Goal: Navigation & Orientation: Find specific page/section

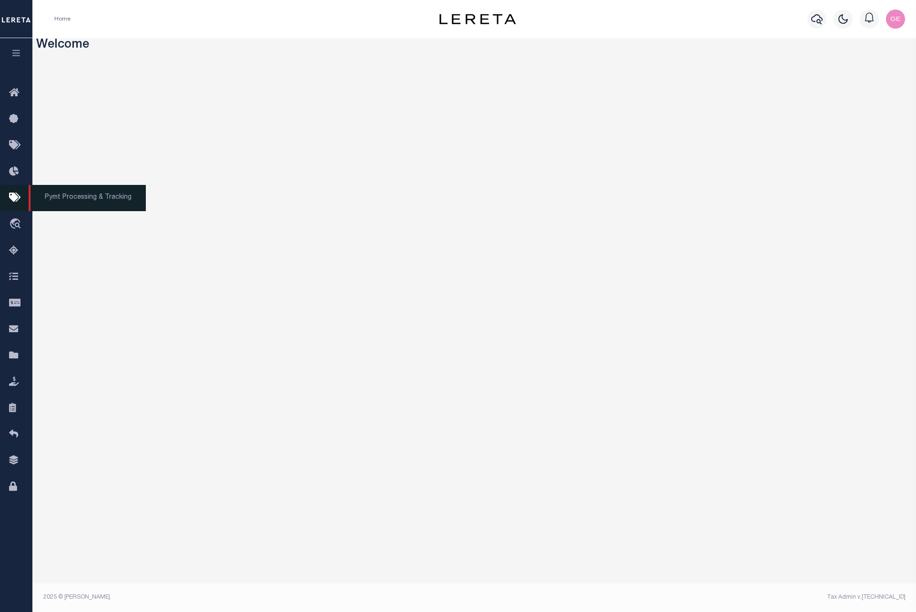
click at [10, 194] on icon at bounding box center [16, 198] width 15 height 12
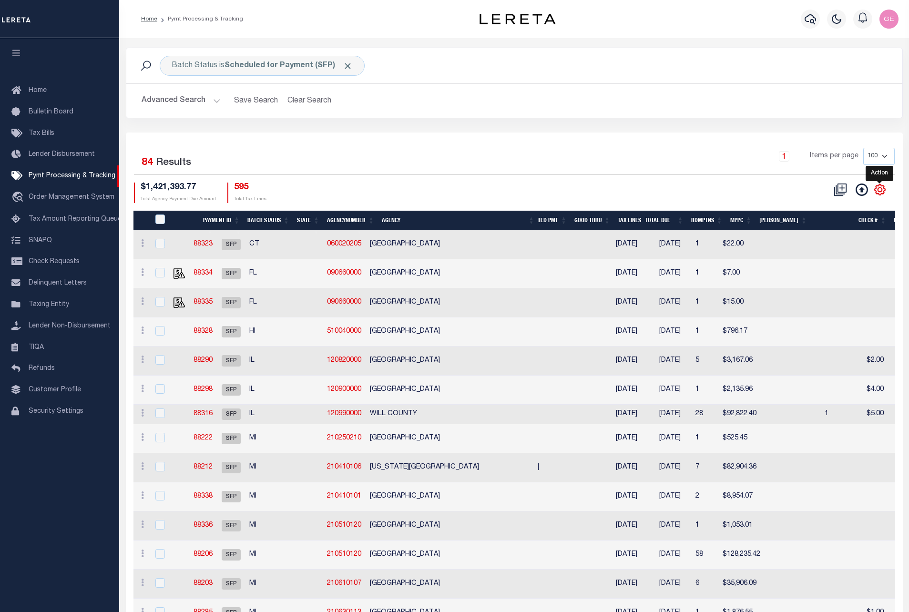
click at [879, 186] on icon "" at bounding box center [879, 189] width 12 height 12
click at [45, 92] on span "Home" at bounding box center [38, 90] width 18 height 7
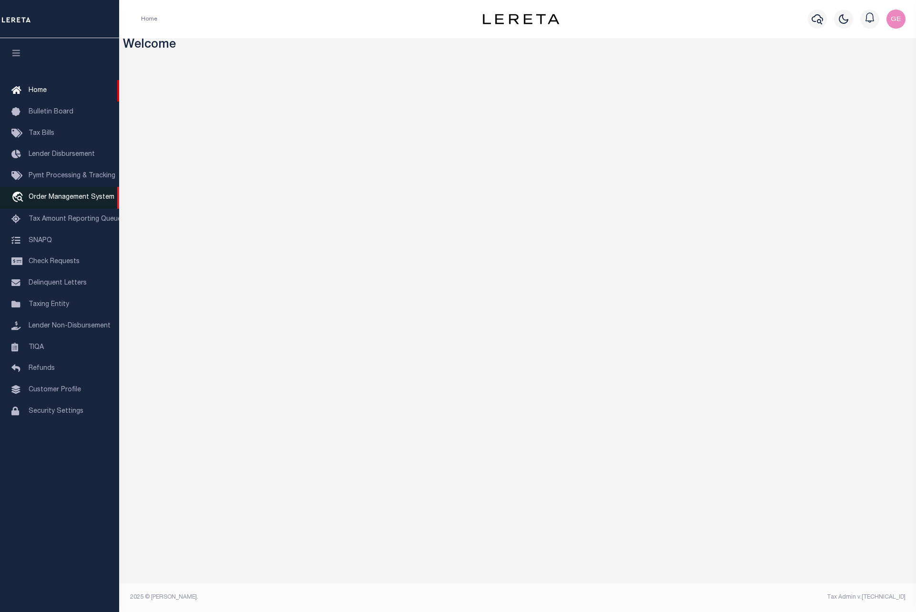
click at [102, 195] on link "travel_explore Order Management System" at bounding box center [59, 198] width 119 height 22
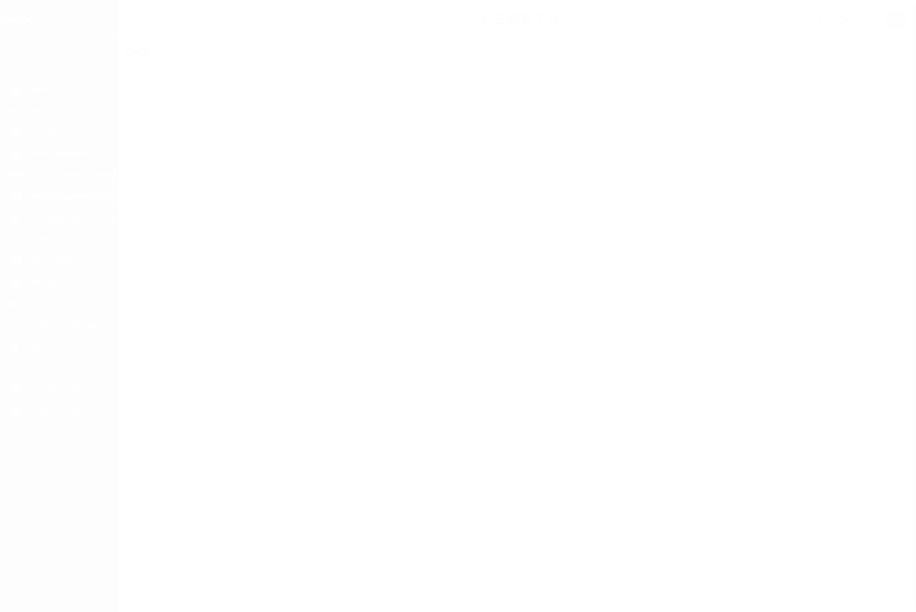
select select "200"
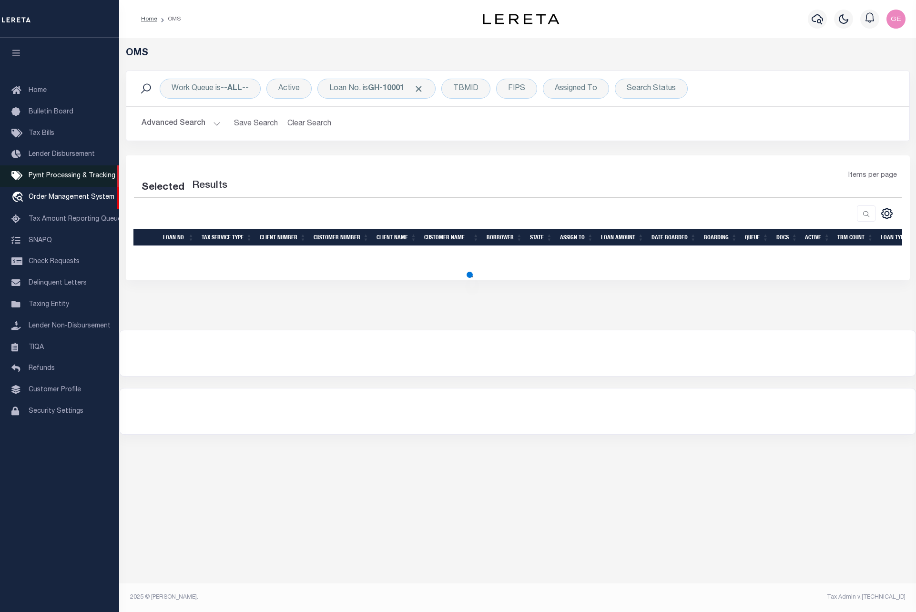
select select "200"
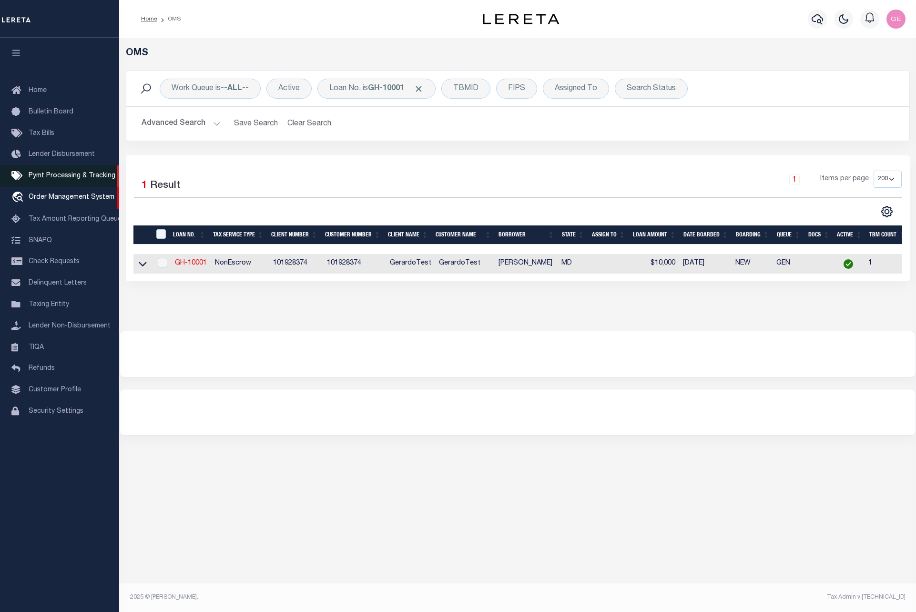
click at [88, 178] on span "Pymt Processing & Tracking" at bounding box center [72, 175] width 87 height 7
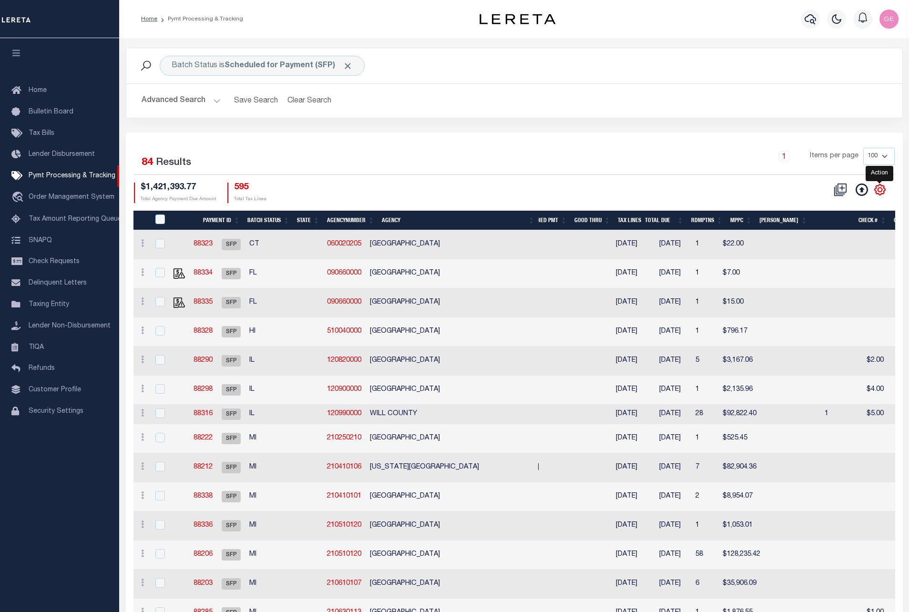
click at [879, 193] on icon "" at bounding box center [879, 189] width 12 height 12
click at [878, 192] on icon "" at bounding box center [879, 189] width 12 height 12
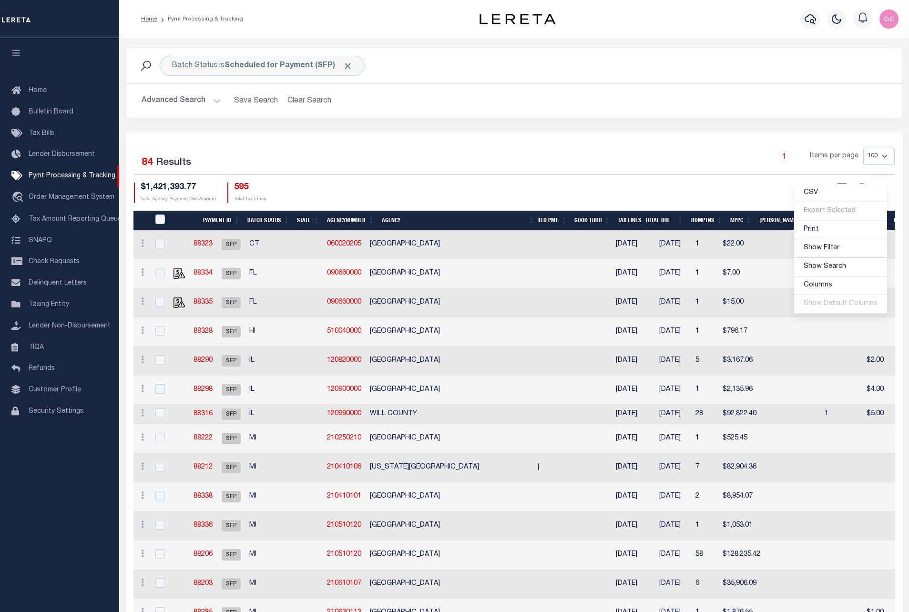
click at [698, 169] on div "1 Items per page 100 200 500 1000" at bounding box center [610, 160] width 567 height 25
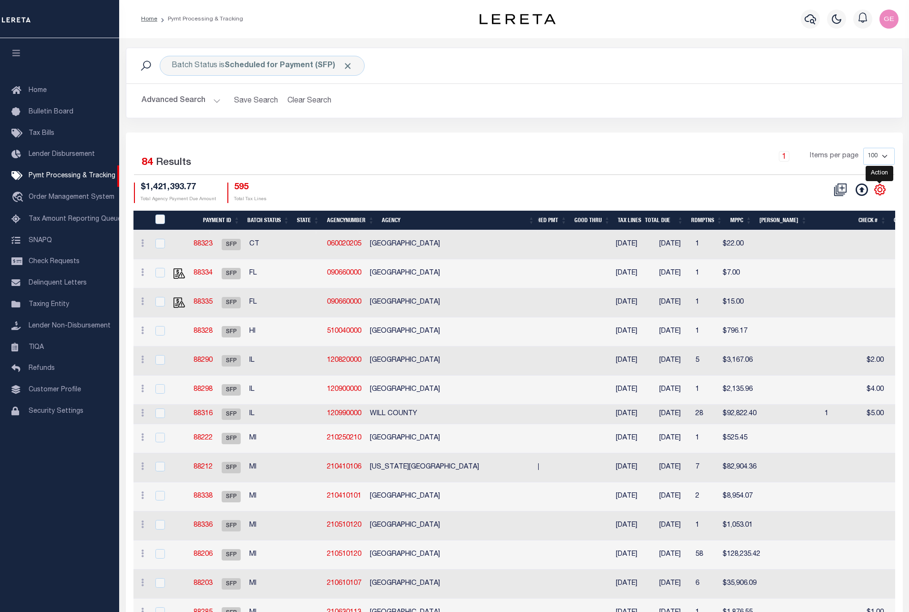
click at [883, 196] on icon "" at bounding box center [879, 189] width 12 height 12
click at [878, 195] on icon "" at bounding box center [879, 189] width 12 height 12
click at [879, 195] on icon "" at bounding box center [879, 189] width 10 height 10
